Goal: Task Accomplishment & Management: Complete application form

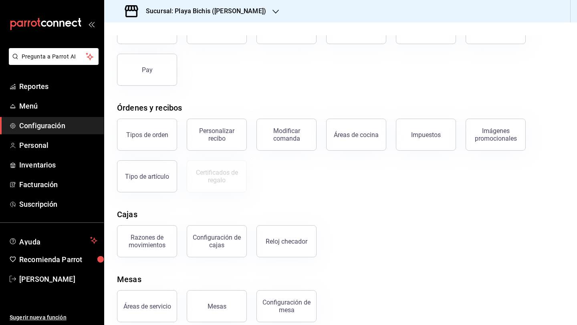
scroll to position [81, 0]
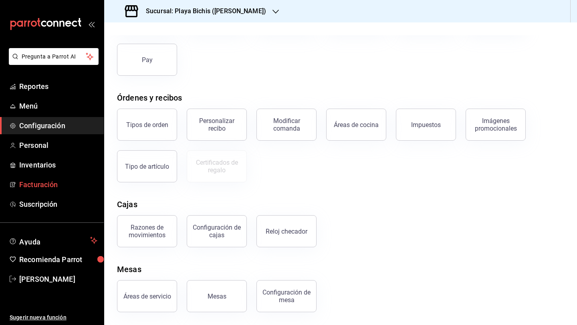
click at [39, 193] on link "Facturación" at bounding box center [52, 184] width 104 height 17
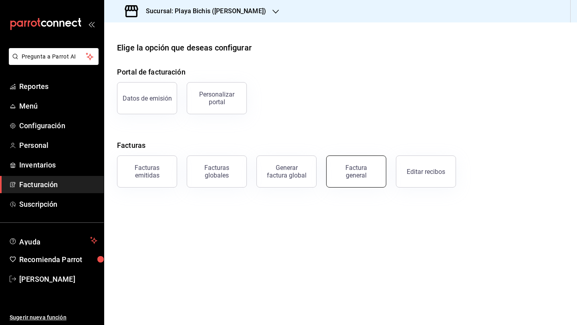
click at [372, 177] on div "Factura general" at bounding box center [356, 171] width 40 height 15
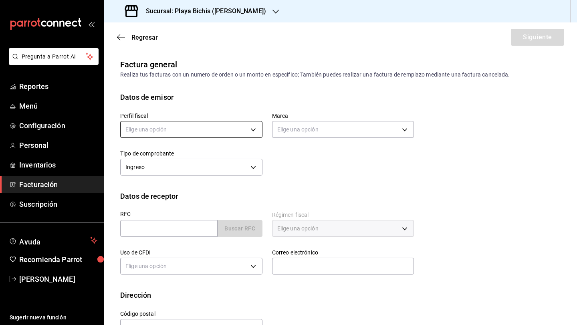
click at [234, 134] on body "Pregunta a Parrot AI Reportes Menú Configuración Personal Inventarios Facturaci…" at bounding box center [288, 162] width 577 height 325
click at [209, 167] on li "PROPOLIALIMENTOS" at bounding box center [191, 170] width 141 height 15
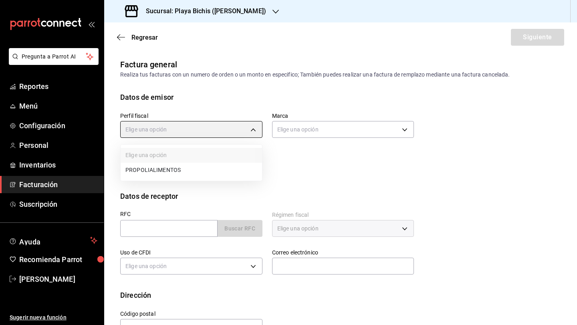
type input "98789bbc-3643-442e-bea3-a0897877bbaf"
type input "4ba3d68a-2a71-4bf4-8272-d27f8f663470"
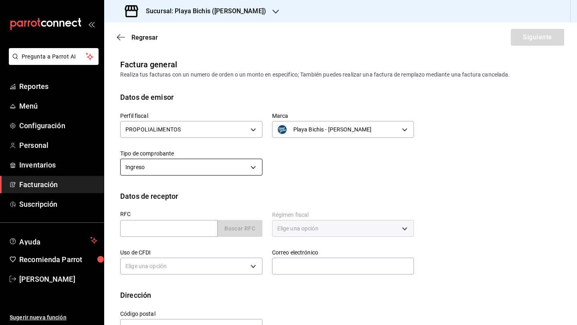
click at [233, 171] on body "Pregunta a Parrot AI Reportes Menú Configuración Personal Inventarios Facturaci…" at bounding box center [288, 162] width 577 height 325
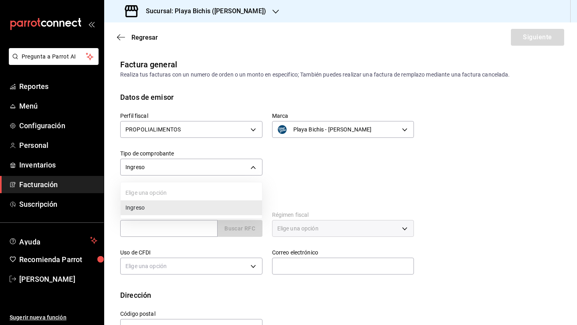
click at [220, 205] on li "Ingreso" at bounding box center [191, 207] width 141 height 15
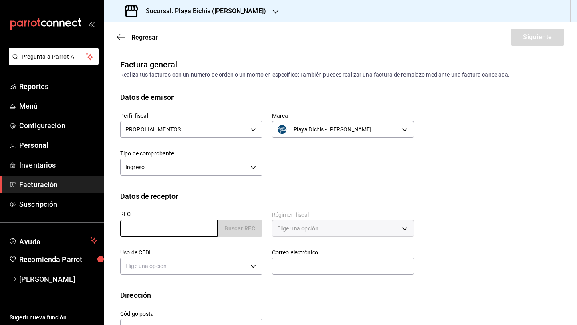
click at [197, 228] on input "text" at bounding box center [168, 228] width 97 height 17
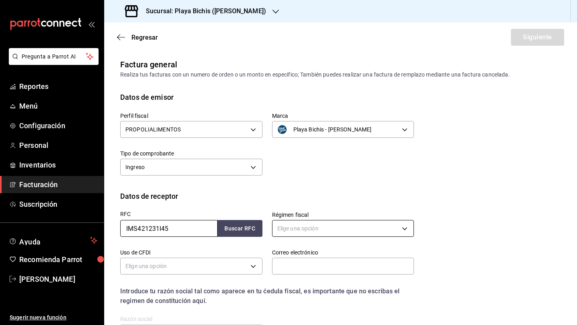
type input "IMS421231I45"
click at [311, 223] on body "Pregunta a Parrot AI Reportes Menú Configuración Personal Inventarios Facturaci…" at bounding box center [288, 162] width 577 height 325
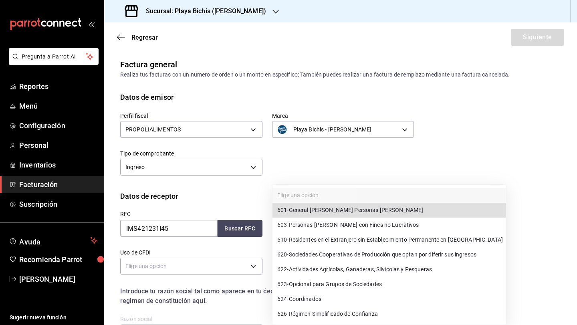
click at [334, 225] on span "603 - Personas [PERSON_NAME] con Fines no Lucrativos" at bounding box center [348, 225] width 142 height 8
type input "603"
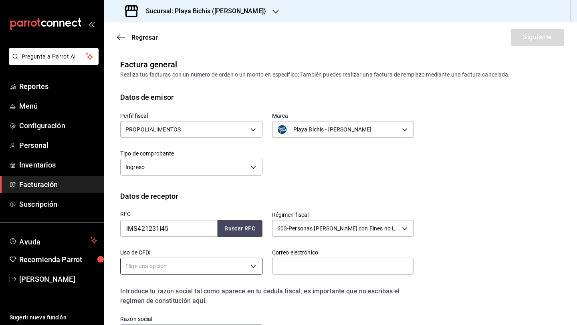
click at [231, 268] on body "Pregunta a Parrot AI Reportes Menú Configuración Personal Inventarios Facturaci…" at bounding box center [288, 162] width 577 height 325
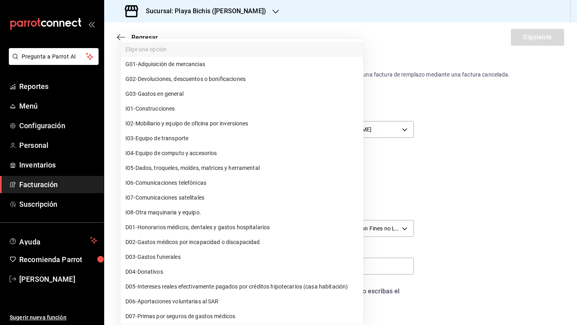
scroll to position [91, 0]
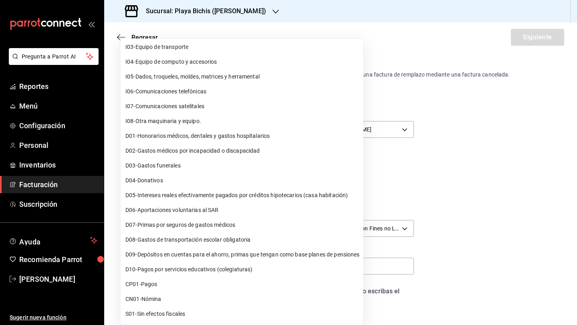
click at [218, 311] on li "S01 - Sin efectos fiscales" at bounding box center [242, 313] width 242 height 15
type input "S01"
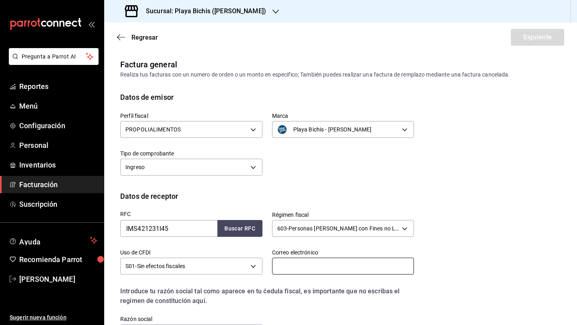
click at [298, 267] on input "text" at bounding box center [343, 265] width 142 height 17
paste input "[EMAIL_ADDRESS][DOMAIN_NAME]"
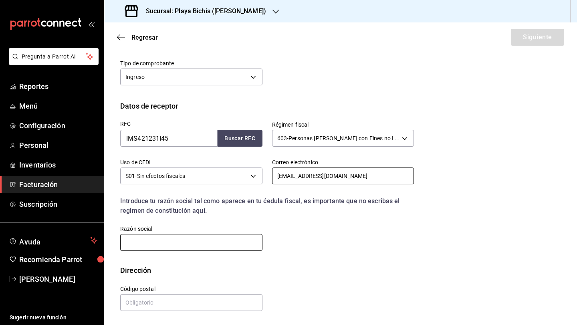
type input "[EMAIL_ADDRESS][DOMAIN_NAME]"
click at [197, 242] on input "text" at bounding box center [191, 242] width 142 height 17
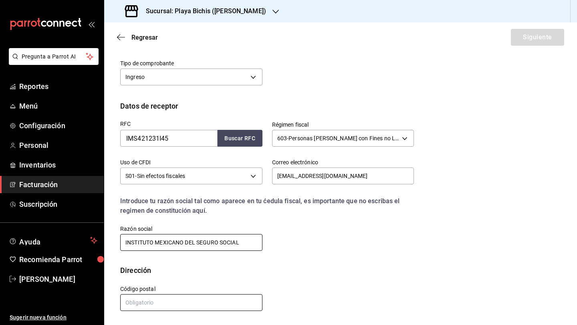
type input "INSTITUTO MEXICANO DEL SEGURO SOCIAL"
click at [201, 297] on input "text" at bounding box center [191, 302] width 142 height 17
type input "06600"
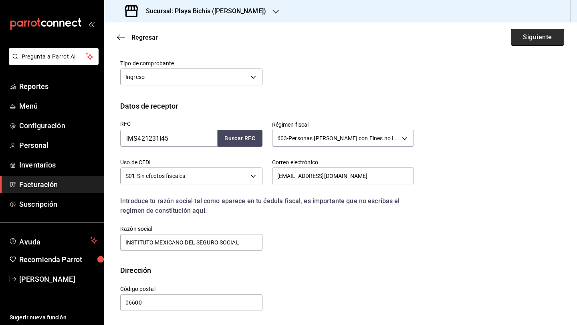
click at [538, 35] on button "Siguiente" at bounding box center [537, 37] width 53 height 17
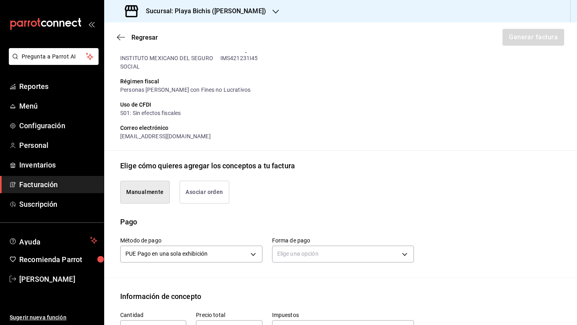
click at [207, 195] on button "Asociar orden" at bounding box center [204, 192] width 50 height 23
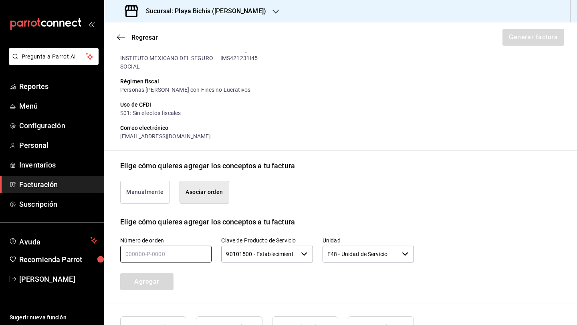
click at [172, 254] on input "text" at bounding box center [165, 253] width 91 height 17
click at [205, 193] on button "Asociar orden" at bounding box center [204, 192] width 50 height 23
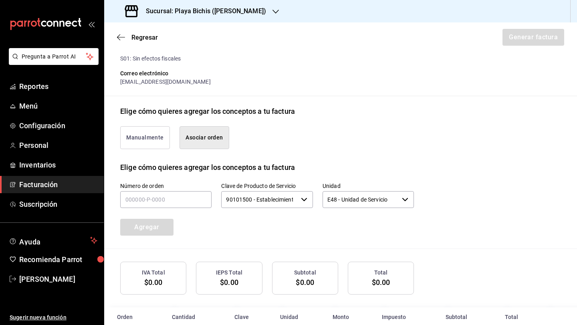
scroll to position [146, 0]
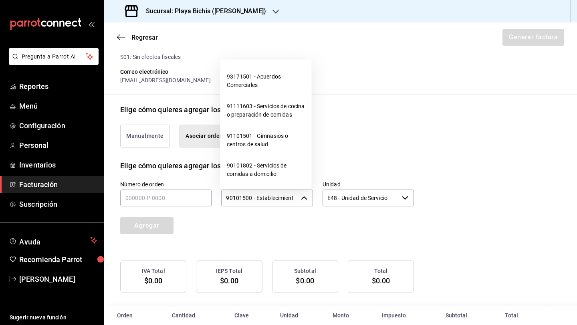
click at [234, 198] on input "90101500 - Establecimientos para comer y beber" at bounding box center [259, 197] width 76 height 17
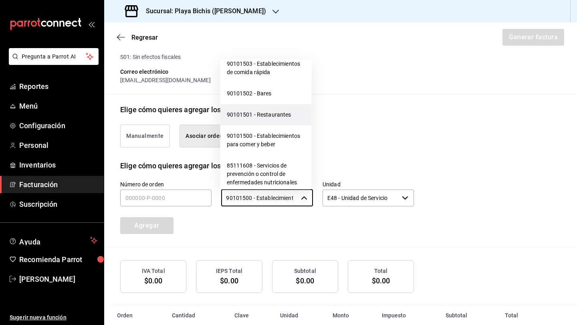
scroll to position [316, 0]
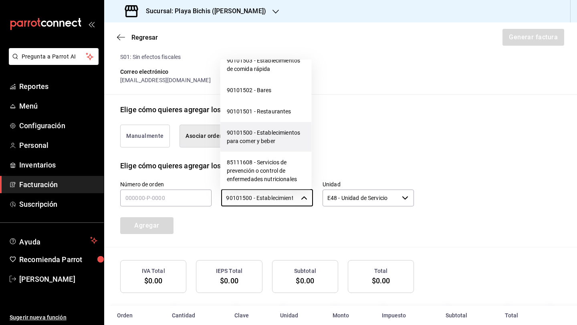
click at [284, 147] on li "90101500 - Establecimientos para comer y beber" at bounding box center [265, 137] width 91 height 30
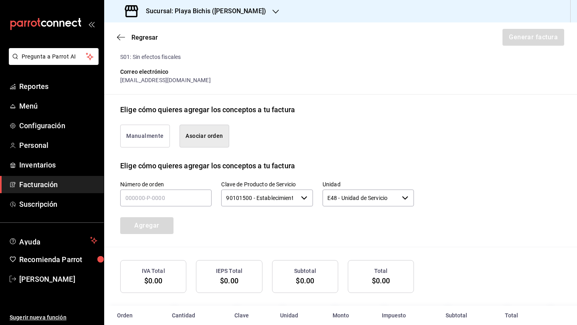
click at [314, 213] on div "Número de orden Clave de Producto de Servicio 90101500 - Establecimientos para …" at bounding box center [257, 197] width 313 height 72
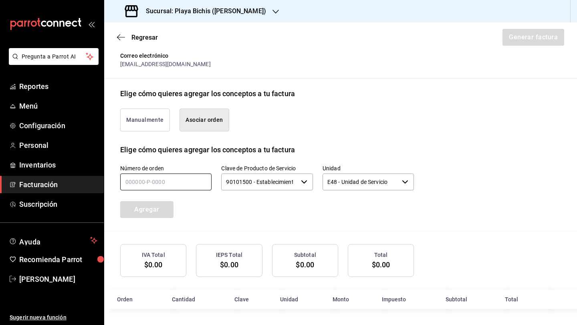
click at [155, 183] on input "text" at bounding box center [165, 181] width 91 height 17
type input "270825-p-0086"
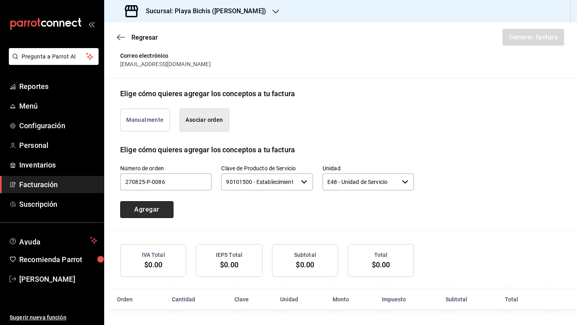
click at [143, 209] on button "Agregar" at bounding box center [146, 209] width 53 height 17
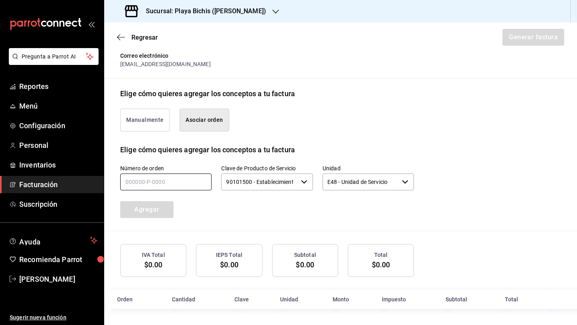
click at [140, 181] on input "text" at bounding box center [165, 181] width 91 height 17
type input "270825-p-0076"
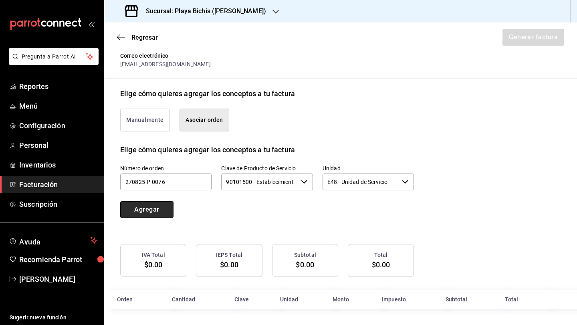
click at [146, 208] on button "Agregar" at bounding box center [146, 209] width 53 height 17
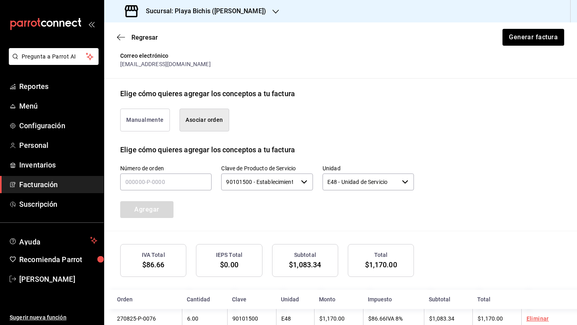
scroll to position [182, 0]
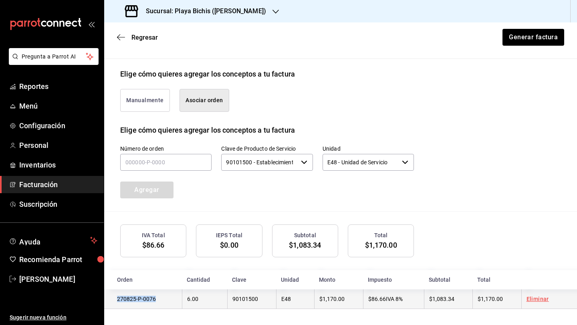
drag, startPoint x: 154, startPoint y: 298, endPoint x: 114, endPoint y: 297, distance: 40.1
click at [114, 297] on td "270825-P-0076" at bounding box center [143, 299] width 78 height 20
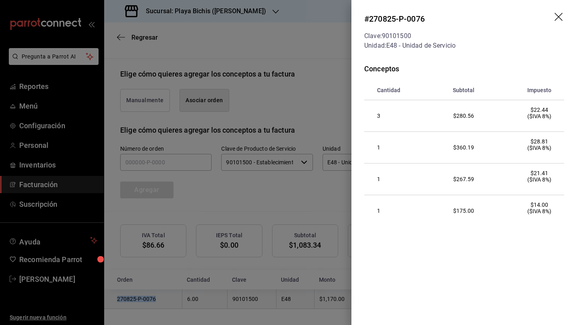
copy td "270825-P-0076"
click at [217, 51] on div at bounding box center [288, 162] width 577 height 325
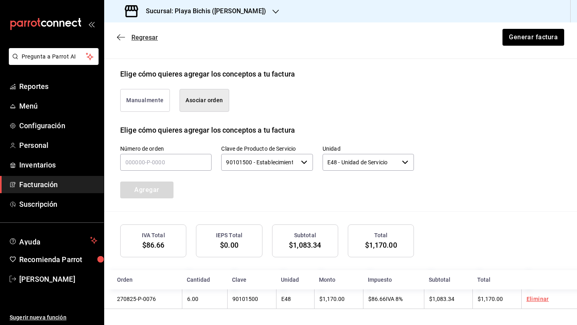
click at [122, 38] on icon "button" at bounding box center [121, 37] width 8 height 7
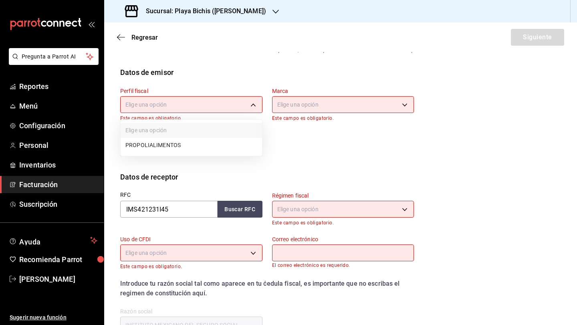
click at [193, 109] on body "Pregunta a Parrot AI Reportes Menú Configuración Personal Inventarios Facturaci…" at bounding box center [288, 162] width 577 height 325
click at [183, 147] on li "PROPOLIALIMENTOS" at bounding box center [191, 145] width 141 height 15
type input "98789bbc-3643-442e-bea3-a0897877bbaf"
type input "4ba3d68a-2a71-4bf4-8272-d27f8f663470"
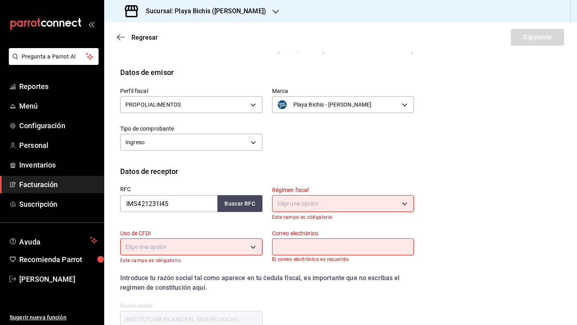
click at [304, 209] on body "Pregunta a Parrot AI Reportes Menú Configuración Personal Inventarios Facturaci…" at bounding box center [288, 162] width 577 height 325
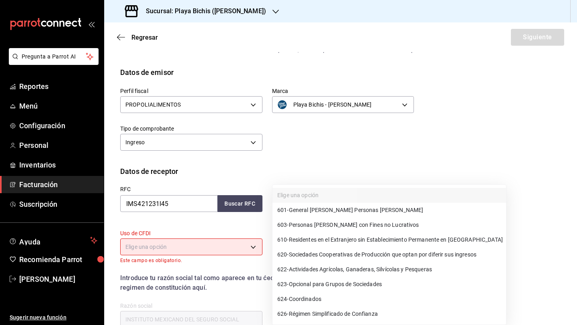
click at [314, 221] on span "603 - Personas [PERSON_NAME] con Fines no Lucrativos" at bounding box center [348, 225] width 142 height 8
type input "603"
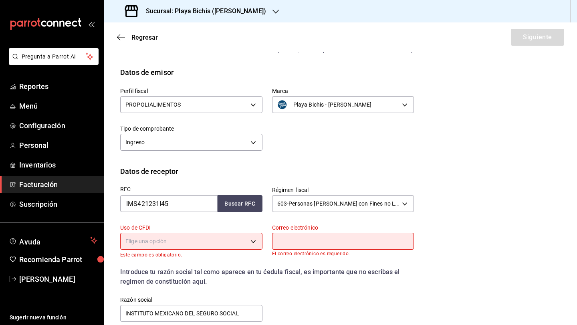
click at [242, 249] on div "Elige una opción" at bounding box center [191, 239] width 142 height 21
click at [242, 242] on body "Pregunta a Parrot AI Reportes Menú Configuración Personal Inventarios Facturaci…" at bounding box center [288, 162] width 577 height 325
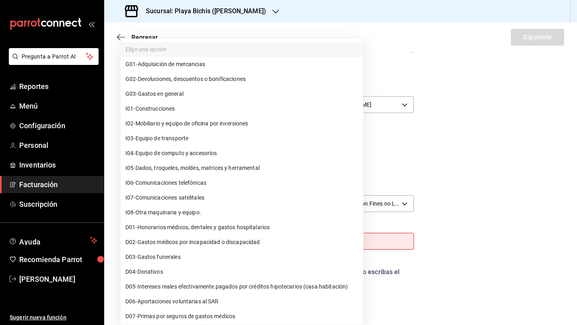
scroll to position [91, 0]
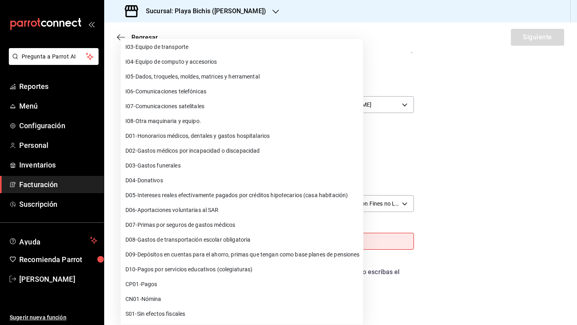
click at [197, 316] on li "S01 - Sin efectos fiscales" at bounding box center [242, 313] width 242 height 15
type input "S01"
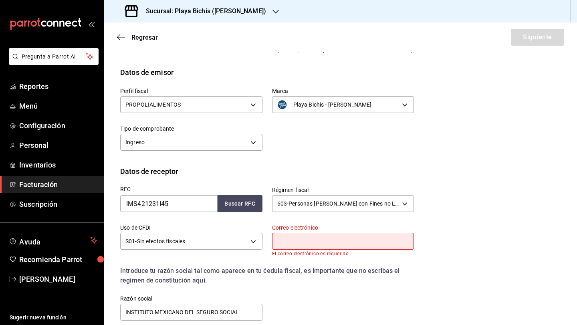
click at [334, 241] on input "text" at bounding box center [343, 241] width 142 height 17
type input "[EMAIL_ADDRESS][DOMAIN_NAME]"
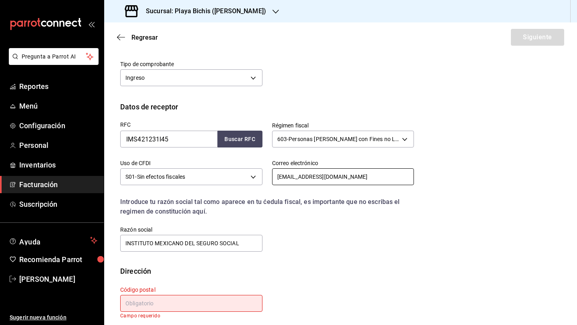
scroll to position [96, 0]
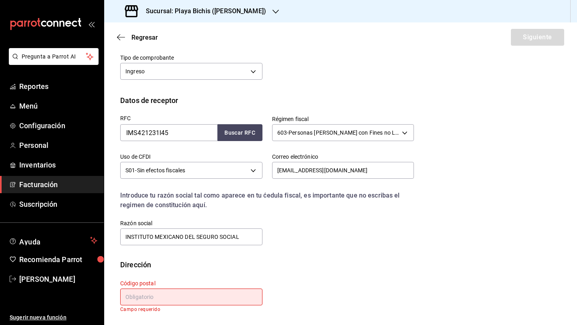
click at [241, 295] on input "text" at bounding box center [191, 296] width 142 height 17
type input "06600"
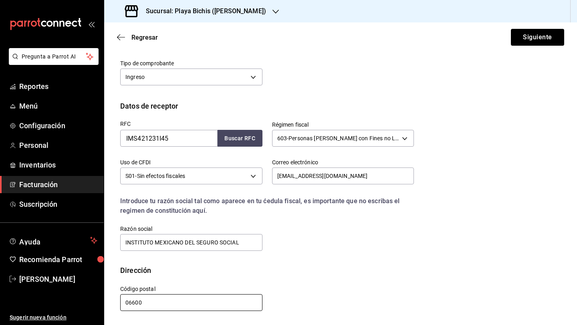
scroll to position [90, 0]
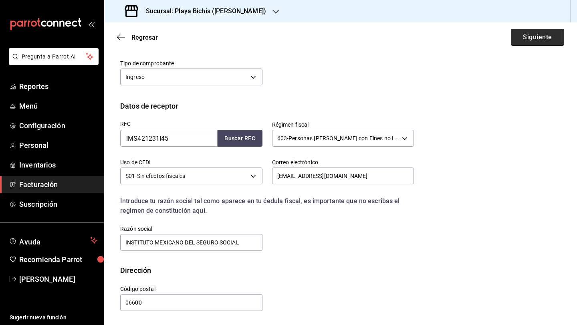
click at [527, 37] on button "Siguiente" at bounding box center [537, 37] width 53 height 17
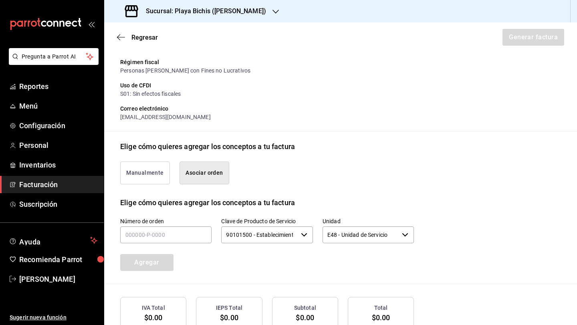
scroll to position [111, 0]
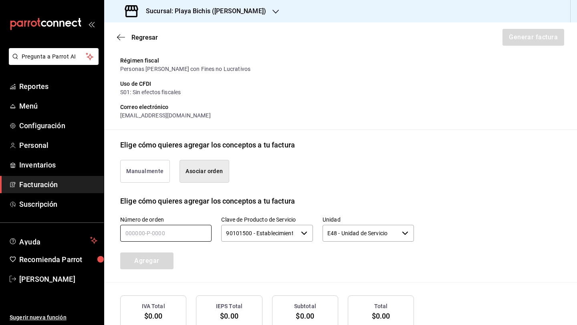
click at [171, 233] on input "text" at bounding box center [165, 233] width 91 height 17
type input "270825-p-0076"
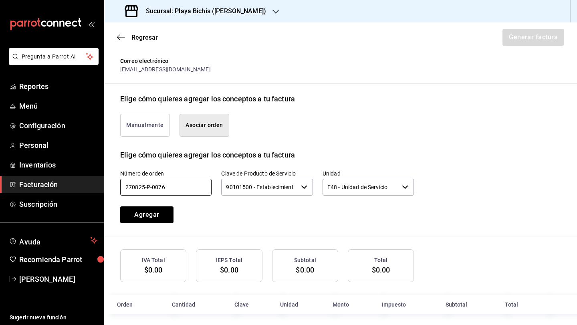
scroll to position [162, 0]
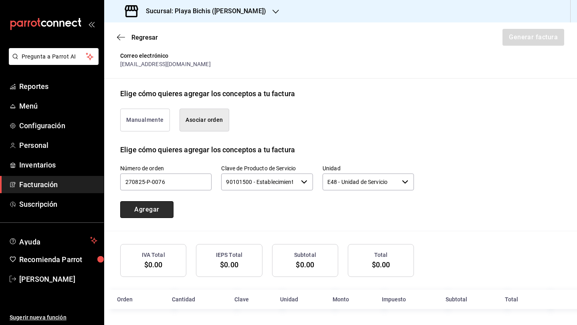
click at [157, 208] on button "Agregar" at bounding box center [146, 209] width 53 height 17
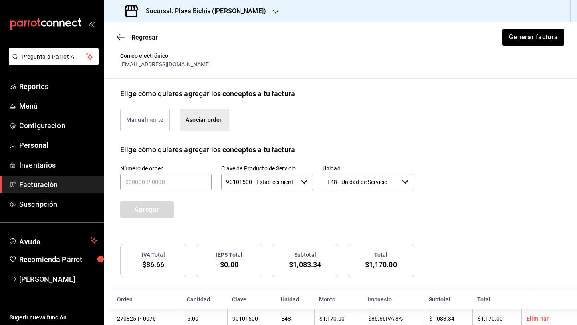
scroll to position [182, 0]
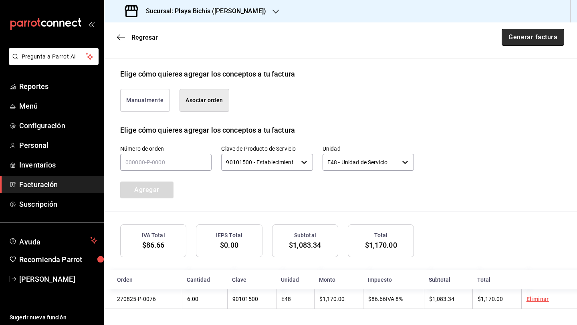
click at [516, 41] on button "Generar factura" at bounding box center [532, 37] width 62 height 17
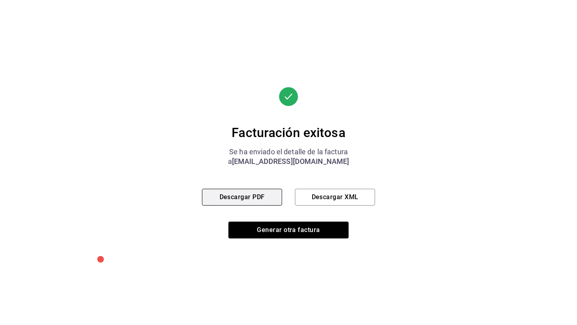
click at [266, 196] on button "Descargar PDF" at bounding box center [242, 197] width 80 height 17
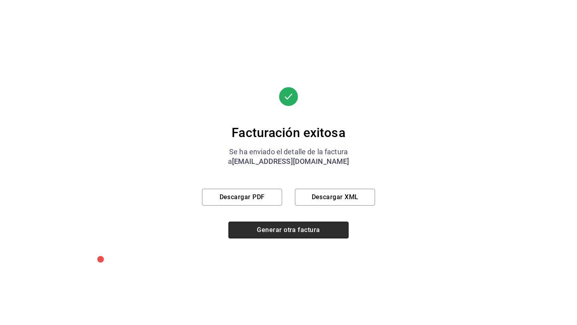
click at [339, 231] on button "Generar otra factura" at bounding box center [288, 229] width 120 height 17
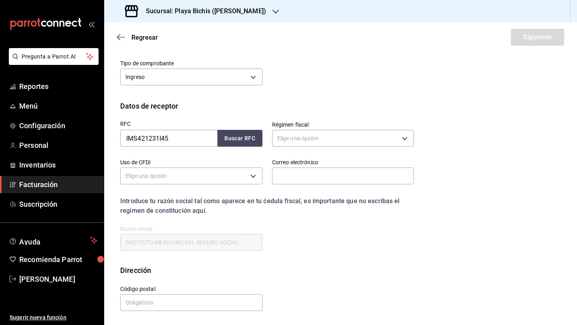
scroll to position [25, 0]
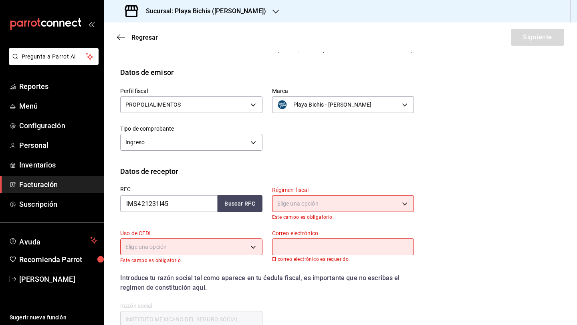
click at [295, 211] on body "Pregunta a Parrot AI Reportes Menú Configuración Personal Inventarios Facturaci…" at bounding box center [288, 162] width 577 height 325
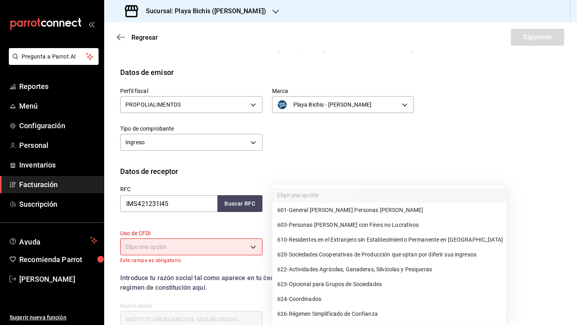
click at [295, 211] on span "601 - General [PERSON_NAME] Personas [PERSON_NAME]" at bounding box center [350, 210] width 146 height 8
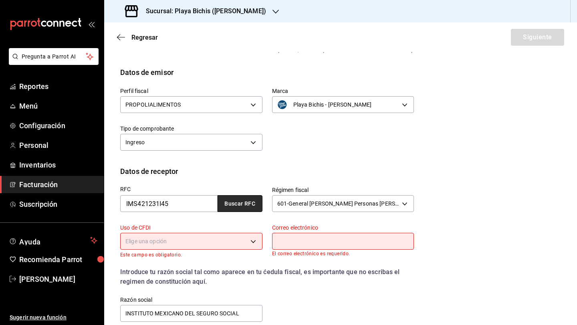
click at [251, 206] on button "Buscar RFC" at bounding box center [239, 203] width 45 height 17
type input "603"
type input "S01"
type input "[EMAIL_ADDRESS][DOMAIN_NAME]"
type input "06600"
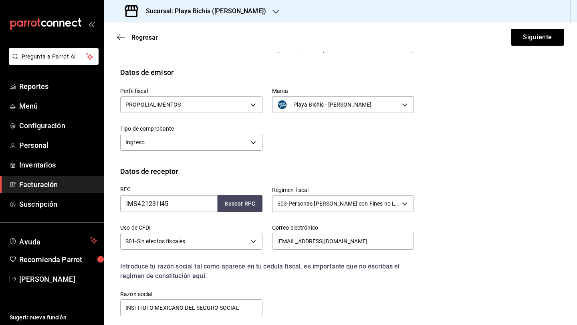
scroll to position [90, 0]
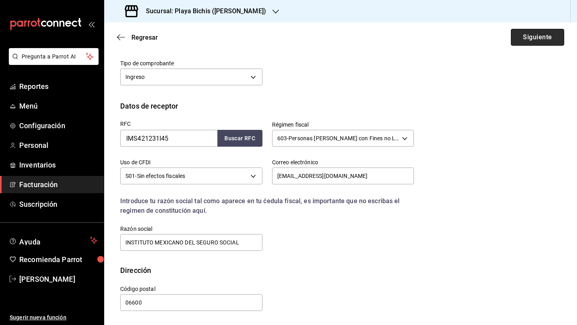
click at [517, 35] on button "Siguiente" at bounding box center [537, 37] width 53 height 17
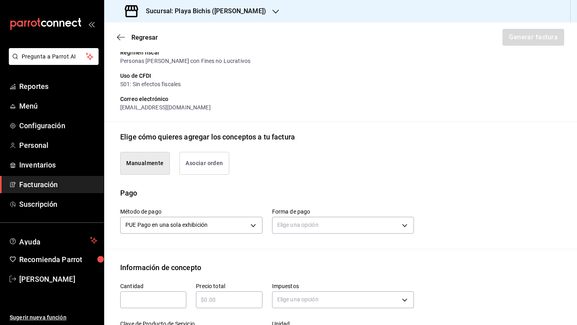
scroll to position [111, 0]
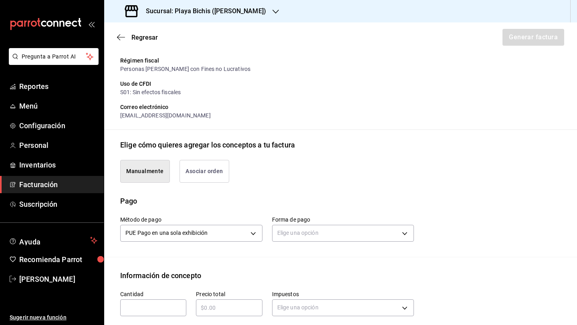
click at [201, 172] on button "Asociar orden" at bounding box center [204, 171] width 50 height 23
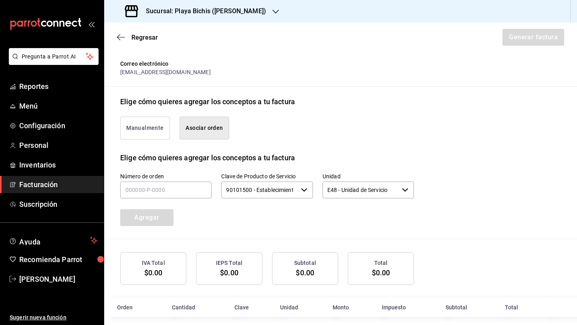
scroll to position [162, 0]
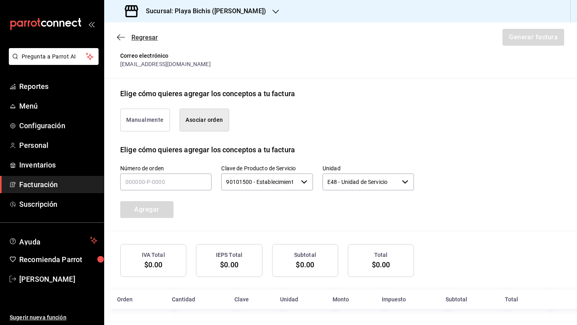
click at [120, 36] on icon "button" at bounding box center [121, 37] width 8 height 7
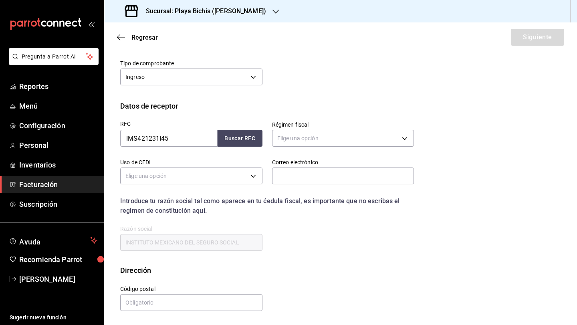
scroll to position [25, 0]
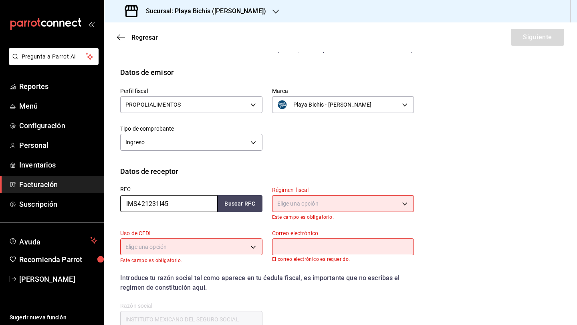
drag, startPoint x: 178, startPoint y: 197, endPoint x: 181, endPoint y: 201, distance: 5.8
click at [181, 201] on input "IMS421231I45" at bounding box center [168, 203] width 97 height 17
click at [42, 188] on span "Facturación" at bounding box center [58, 184] width 78 height 11
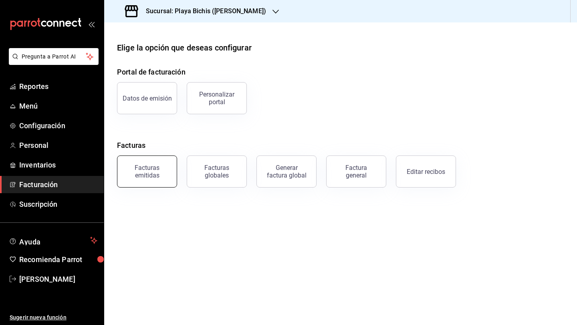
click at [155, 179] on button "Facturas emitidas" at bounding box center [147, 171] width 60 height 32
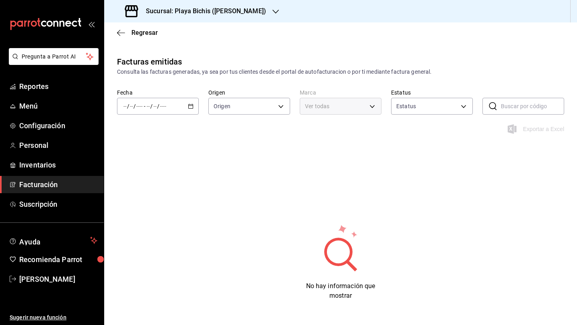
type input "ORDER_INVOICE,GENERAL_INVOICE"
type input "ACTIVE,PENDING_CANCELLATION,CANCELLED,PRE_CANCELLED"
type input "4ba3d68a-2a71-4bf4-8272-d27f8f663470,fbc14f8a-a0c0-448e-9dac-7011cab8a3fb"
click at [189, 103] on div "/ / - / /" at bounding box center [158, 106] width 82 height 17
click at [158, 135] on li "Hoy" at bounding box center [154, 130] width 75 height 18
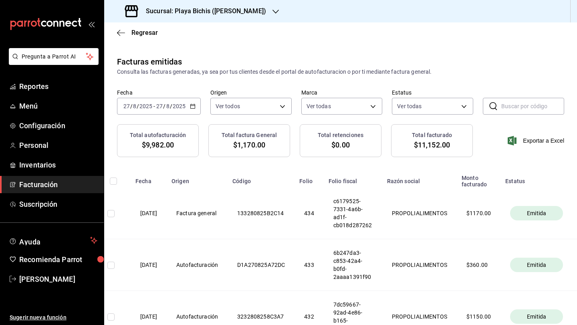
scroll to position [0, 46]
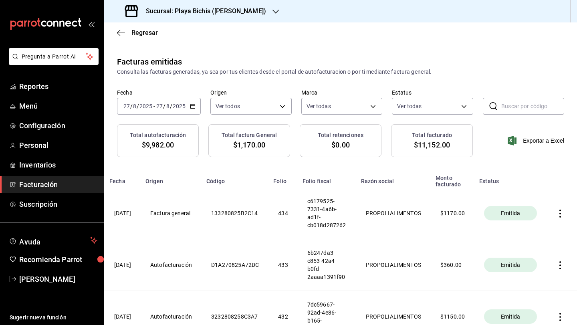
click at [560, 213] on icon "button" at bounding box center [560, 213] width 8 height 8
click at [467, 258] on div at bounding box center [288, 162] width 577 height 325
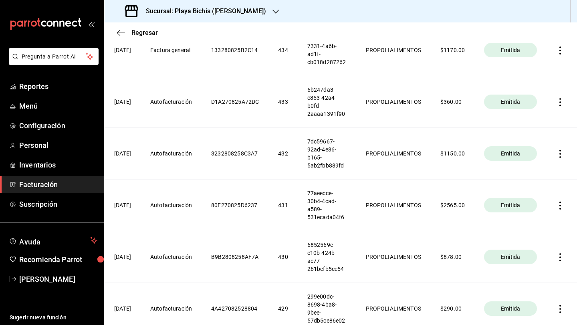
click at [559, 258] on icon "button" at bounding box center [560, 257] width 8 height 8
click at [537, 244] on li "Descargar PDF" at bounding box center [528, 237] width 70 height 20
click at [123, 35] on icon "button" at bounding box center [121, 32] width 8 height 7
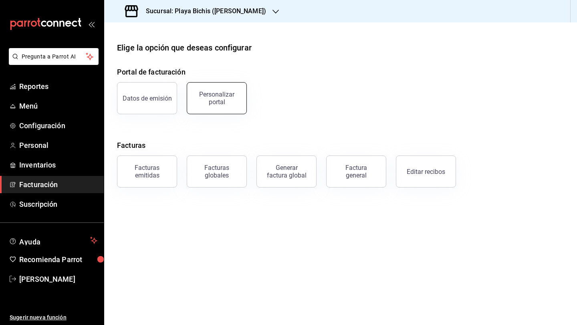
click at [203, 106] on button "Personalizar portal" at bounding box center [217, 98] width 60 height 32
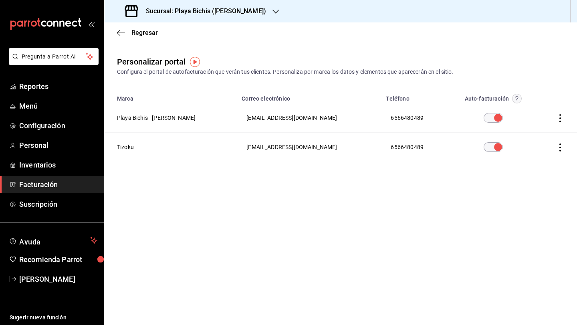
click at [561, 117] on icon "button" at bounding box center [560, 118] width 8 height 8
click at [531, 131] on span "Visitar sitio" at bounding box center [512, 128] width 39 height 7
click at [558, 117] on icon "button" at bounding box center [560, 118] width 8 height 8
click at [519, 113] on li "Editar" at bounding box center [524, 108] width 80 height 20
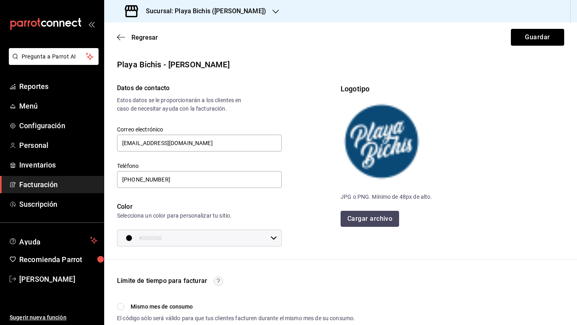
click at [378, 217] on button "Cargar archivo" at bounding box center [369, 219] width 58 height 16
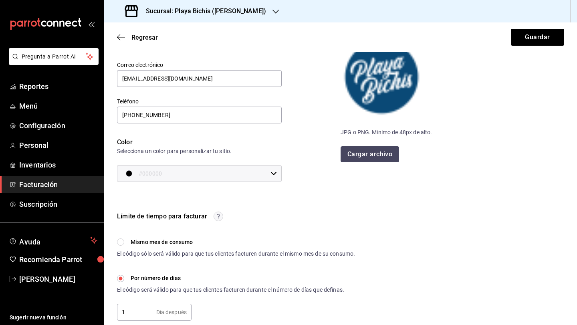
scroll to position [40, 0]
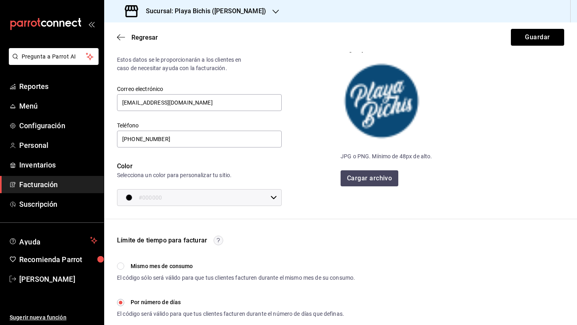
click at [383, 124] on img at bounding box center [380, 100] width 80 height 80
click at [378, 117] on img at bounding box center [380, 100] width 80 height 80
drag, startPoint x: 399, startPoint y: 157, endPoint x: 434, endPoint y: 157, distance: 35.6
click at [434, 157] on div "JPG o PNG. Mínimo de 48px de alto." at bounding box center [451, 156] width 223 height 8
click at [399, 159] on div "JPG o PNG. Mínimo de 48px de alto." at bounding box center [451, 156] width 223 height 8
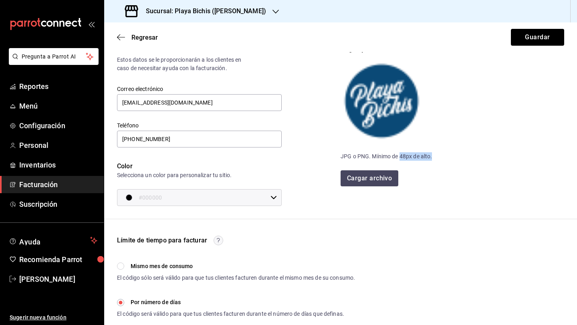
drag, startPoint x: 400, startPoint y: 157, endPoint x: 432, endPoint y: 157, distance: 32.8
click at [432, 157] on div "JPG o PNG. Mínimo de 48px de alto." at bounding box center [451, 156] width 223 height 8
copy div "48px de alto."
click at [378, 154] on div "JPG o PNG. Mínimo de 48px de alto." at bounding box center [451, 156] width 223 height 8
drag, startPoint x: 371, startPoint y: 155, endPoint x: 436, endPoint y: 155, distance: 64.5
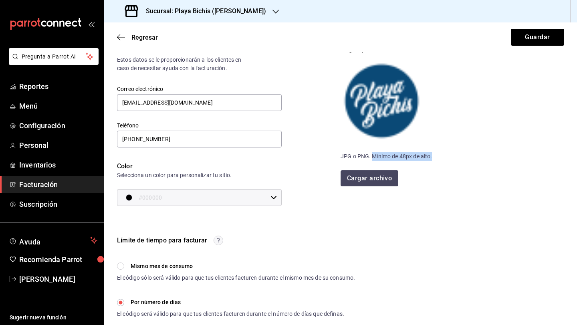
click at [437, 155] on div "JPG o PNG. Mínimo de 48px de alto." at bounding box center [451, 156] width 223 height 8
copy div "Mínimo de 48px de alto."
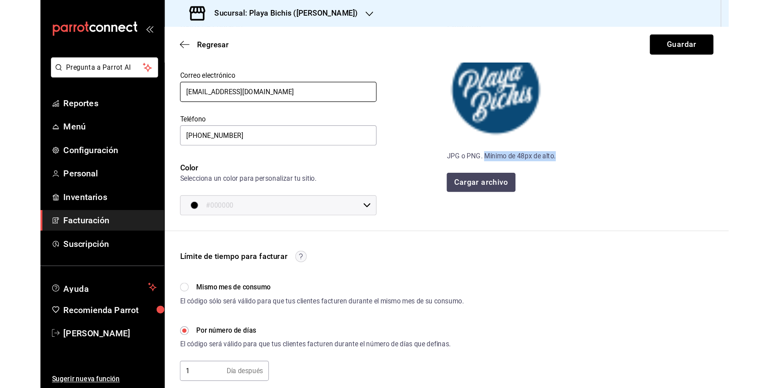
scroll to position [0, 0]
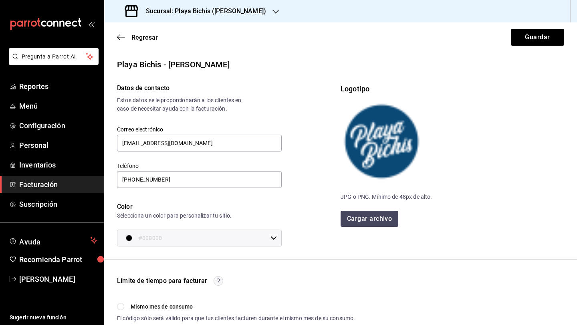
click at [121, 30] on div "Regresar Guardar" at bounding box center [340, 37] width 473 height 30
click at [121, 41] on span "Regresar" at bounding box center [137, 38] width 41 height 8
